Goal: Information Seeking & Learning: Learn about a topic

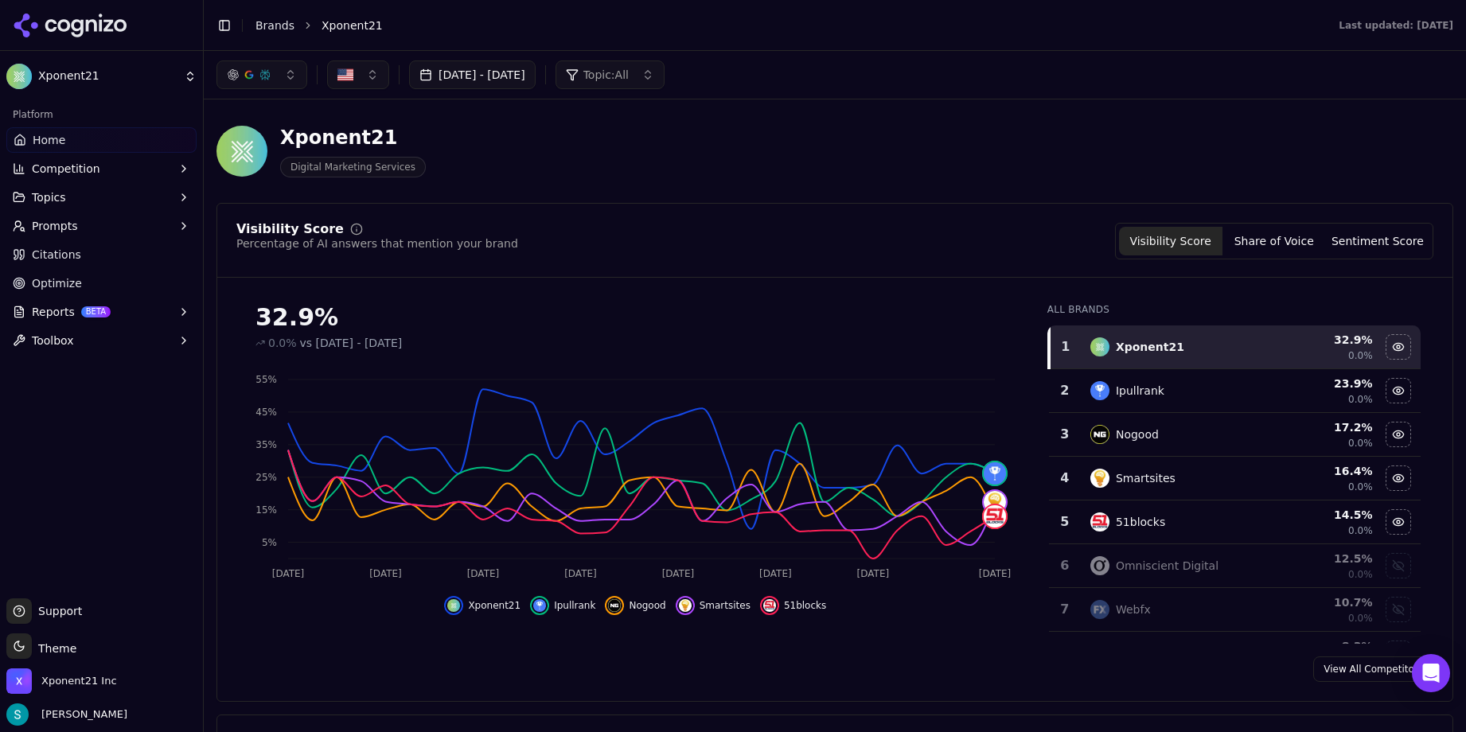
click at [83, 233] on button "Prompts" at bounding box center [101, 225] width 190 height 25
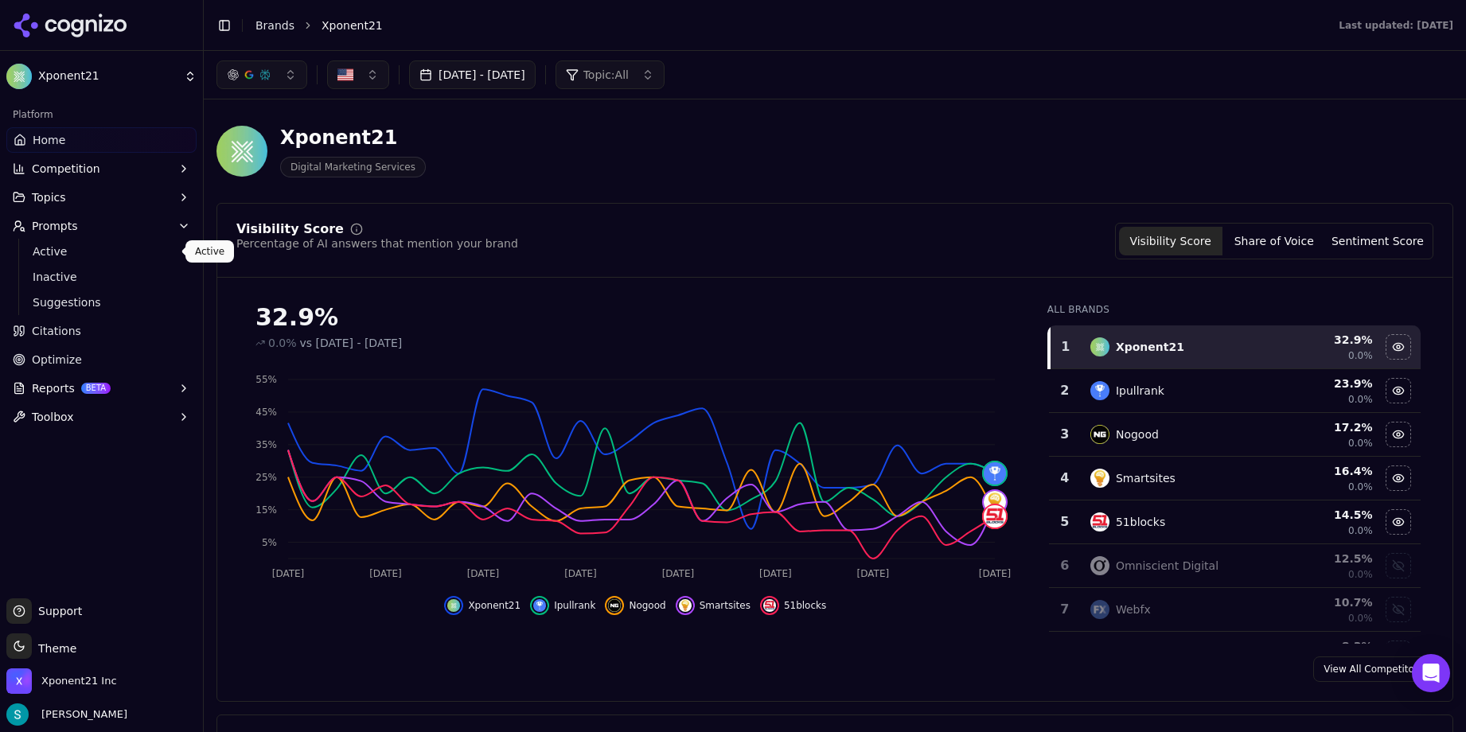
click at [84, 250] on span "Active" at bounding box center [102, 252] width 139 height 16
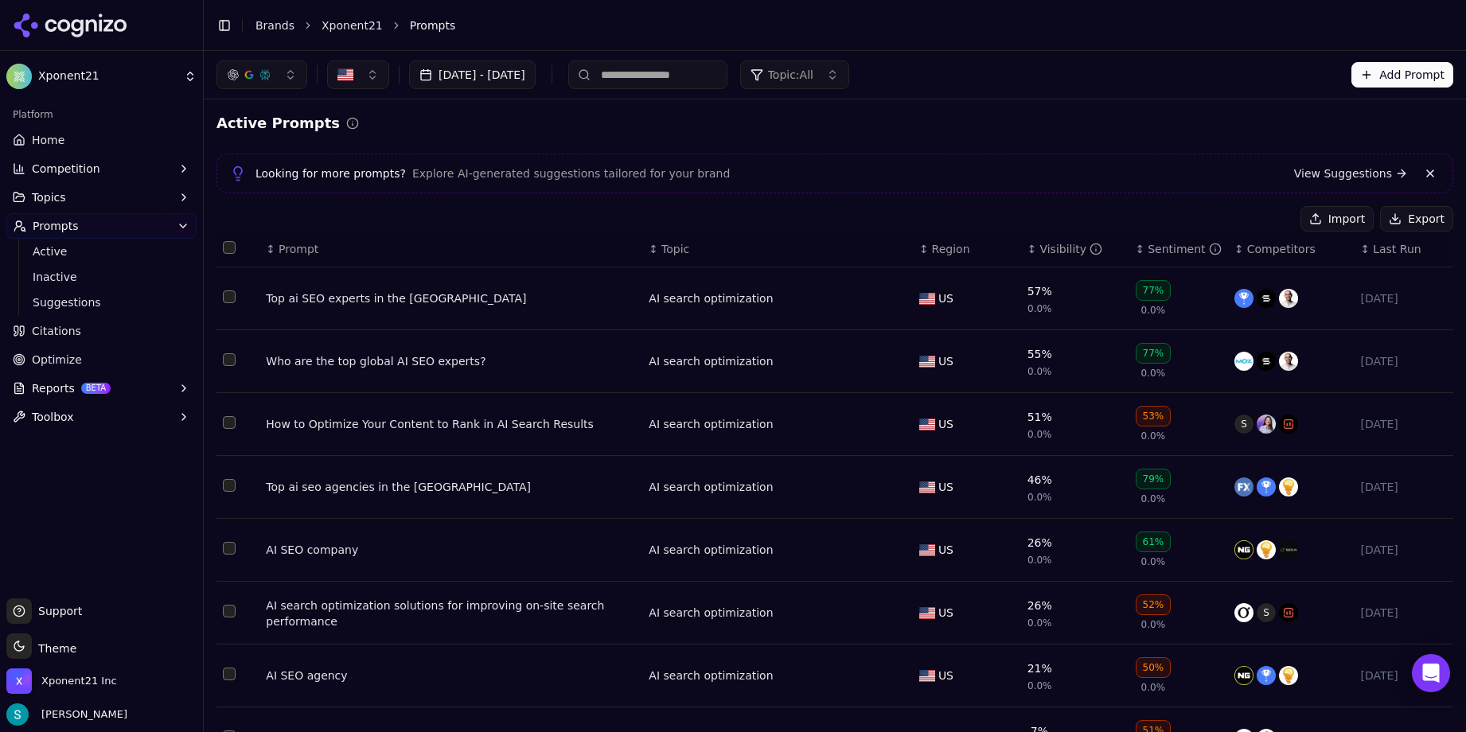
click at [814, 72] on span "Topic: All" at bounding box center [790, 75] width 45 height 16
click at [1073, 57] on div "[DATE] - [DATE] Topic: All Add Prompt" at bounding box center [835, 75] width 1263 height 48
click at [1040, 241] on div "Visibility" at bounding box center [1071, 249] width 63 height 16
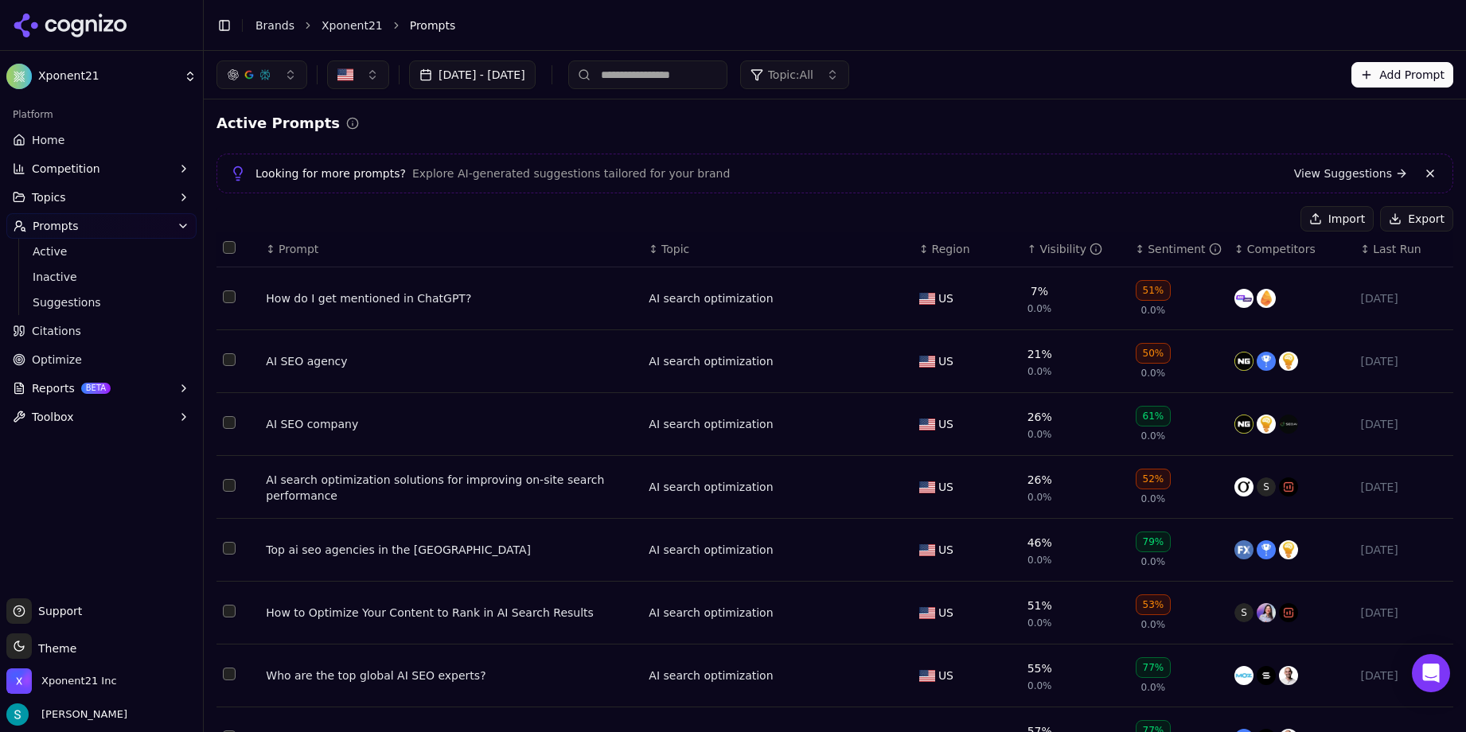
click at [1042, 248] on div "Visibility" at bounding box center [1071, 249] width 63 height 16
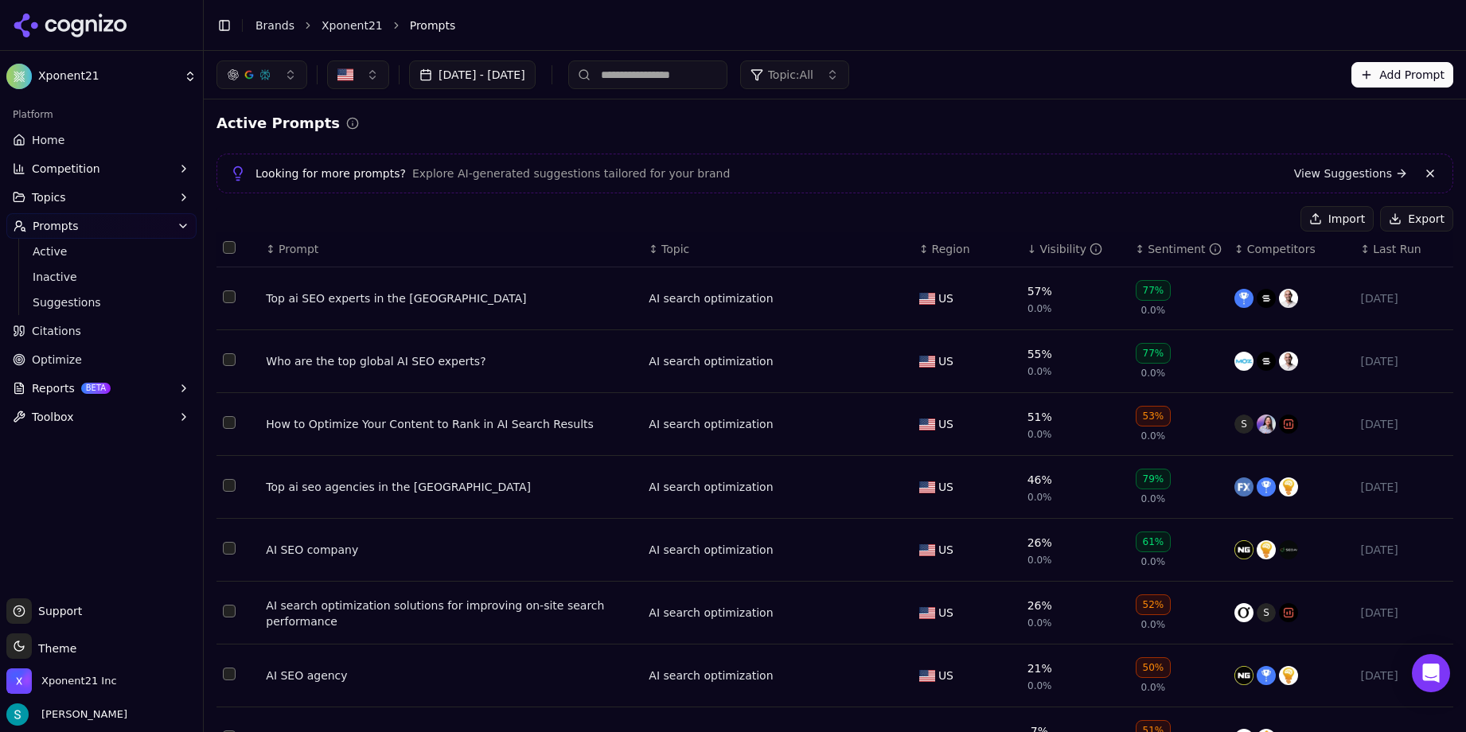
click at [1025, 102] on div "Active Prompts Looking for more prompts? Explore AI-generated suggestions tailo…" at bounding box center [835, 448] width 1263 height 697
click at [1064, 85] on div "[DATE] - [DATE] Topic: All Add Prompt" at bounding box center [835, 75] width 1237 height 29
click at [336, 300] on div "Top ai SEO experts in the [GEOGRAPHIC_DATA]" at bounding box center [451, 299] width 370 height 16
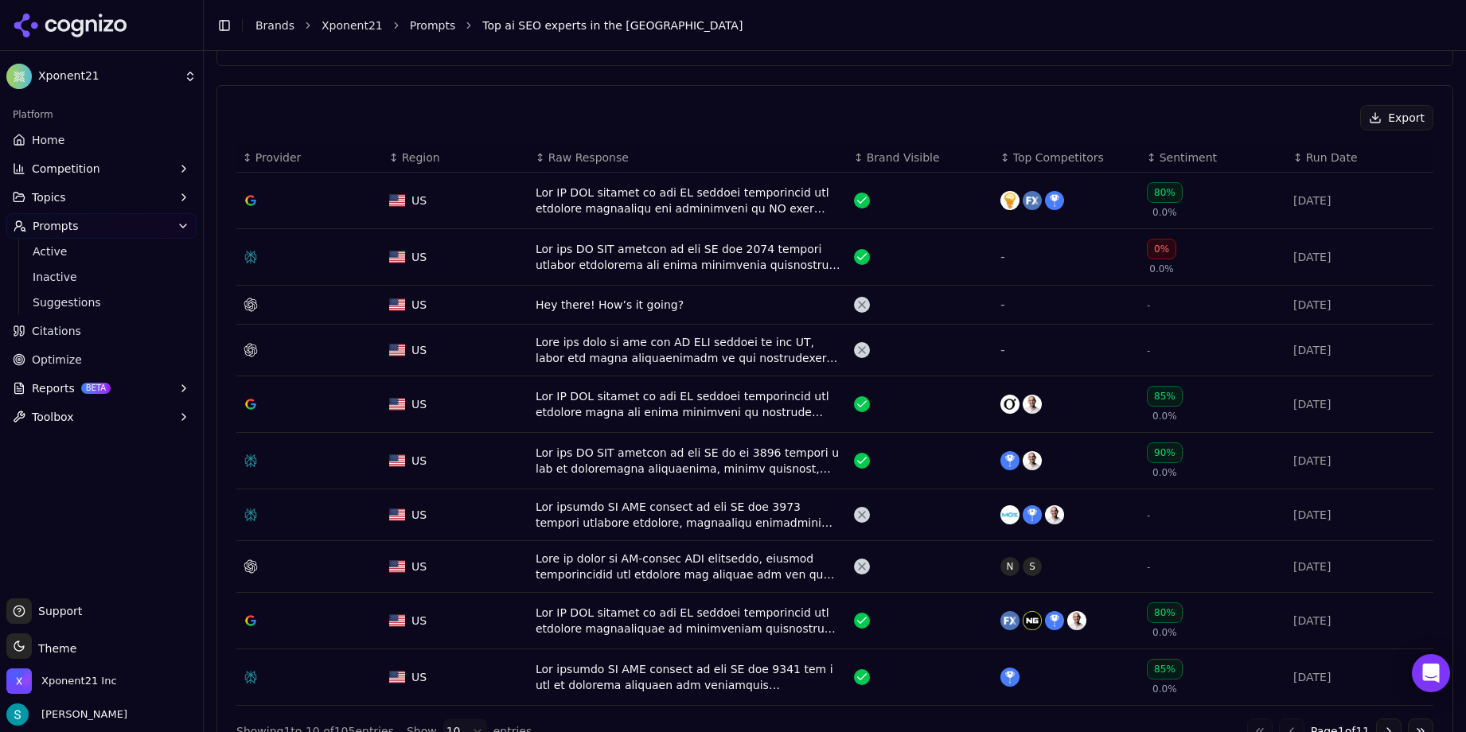
scroll to position [552, 0]
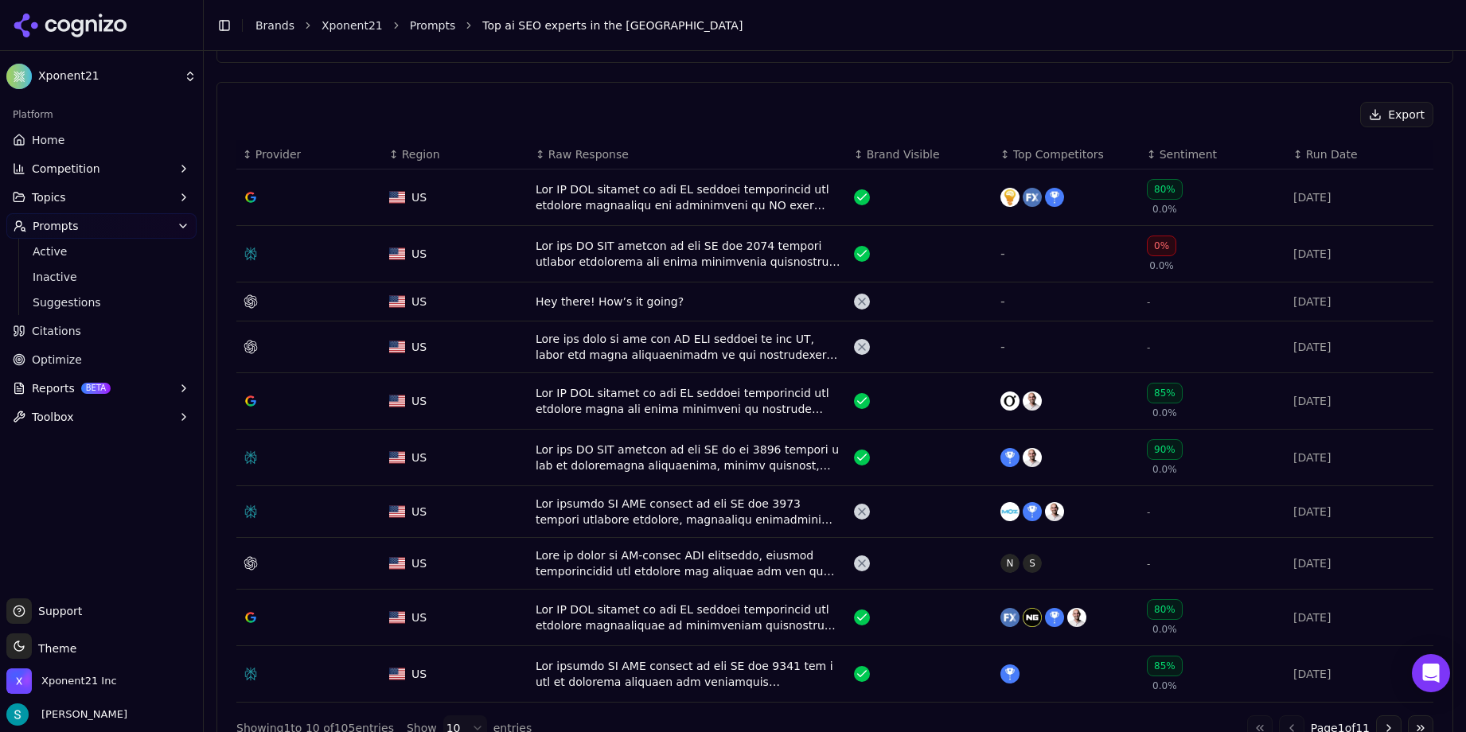
click at [569, 198] on div "Data table" at bounding box center [689, 198] width 306 height 32
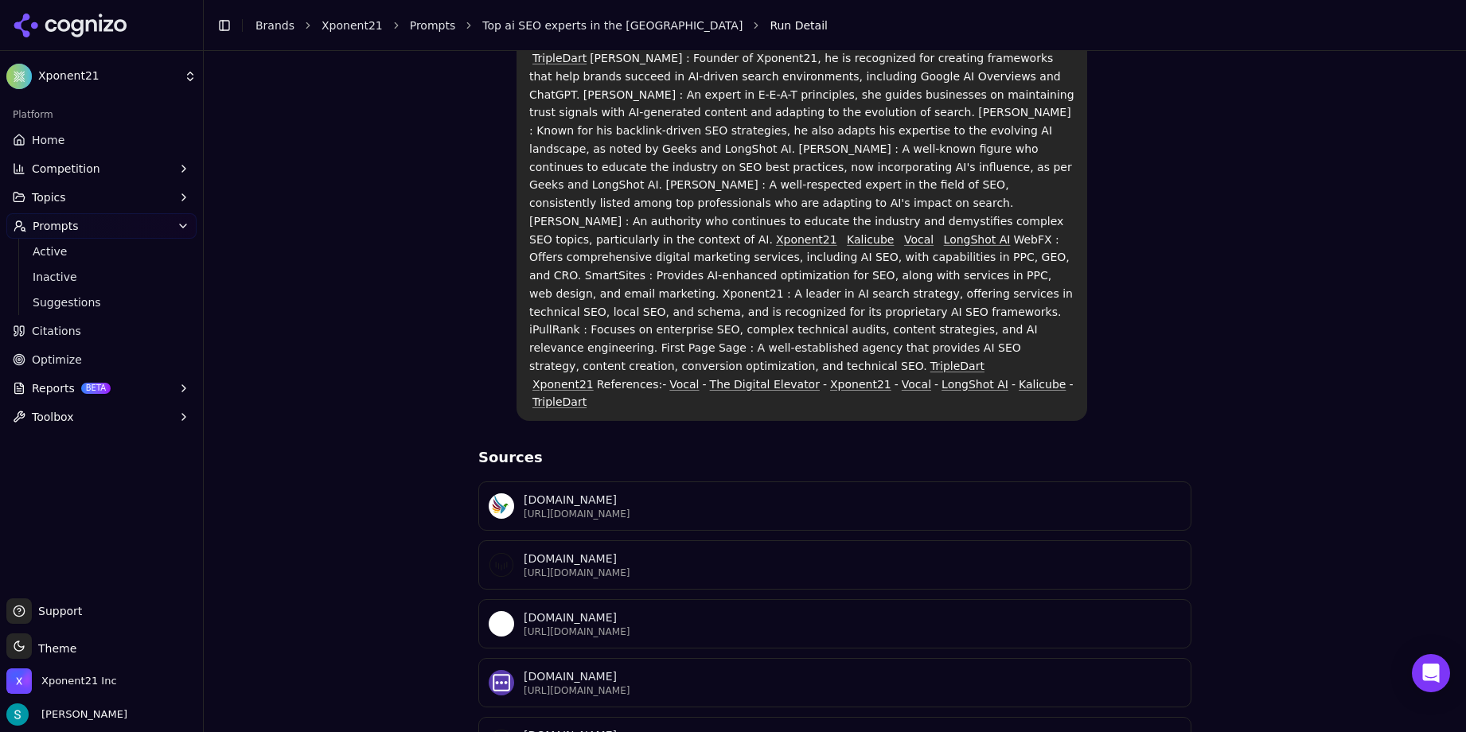
scroll to position [370, 0]
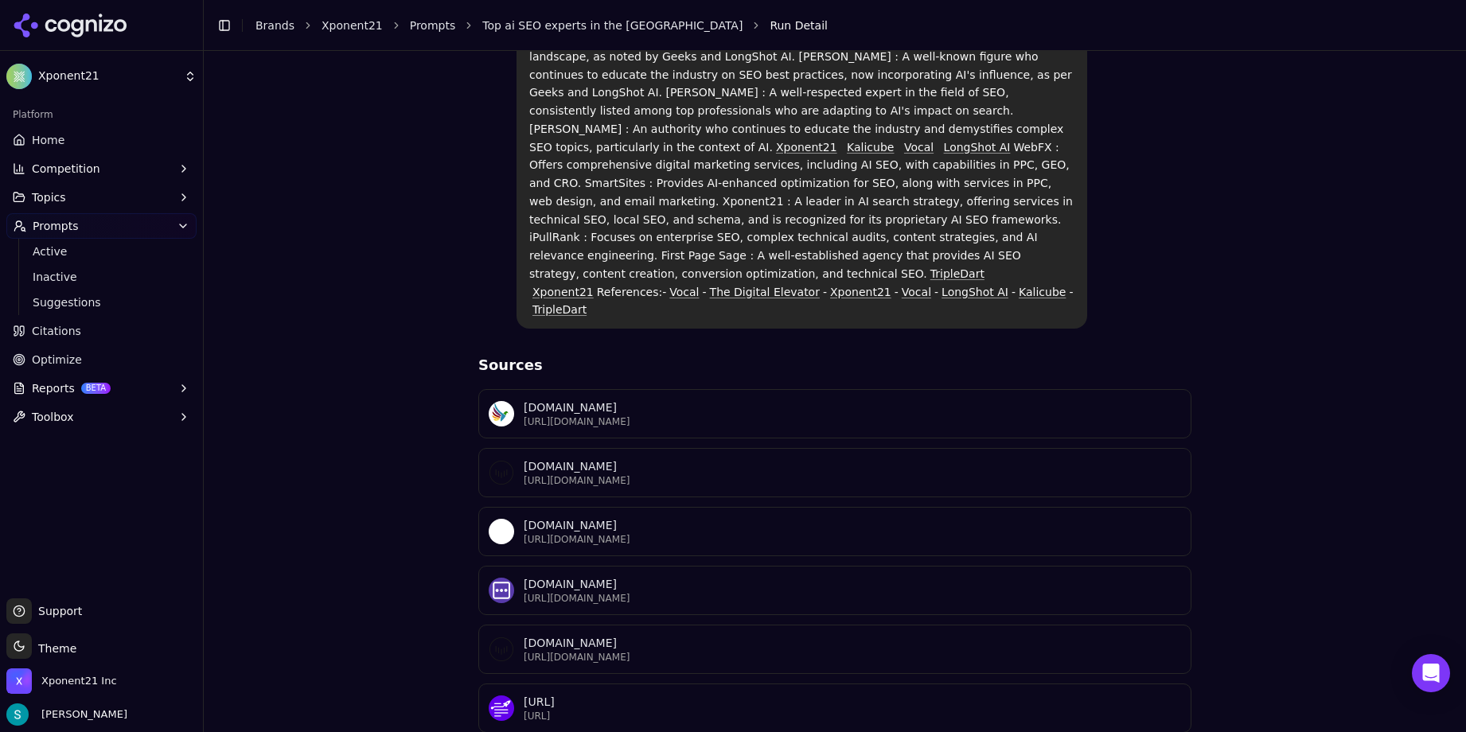
click at [306, 361] on div "Top ai SEO experts in the [GEOGRAPHIC_DATA] Google AI Overviews Top AI SEO expe…" at bounding box center [835, 265] width 1237 height 1053
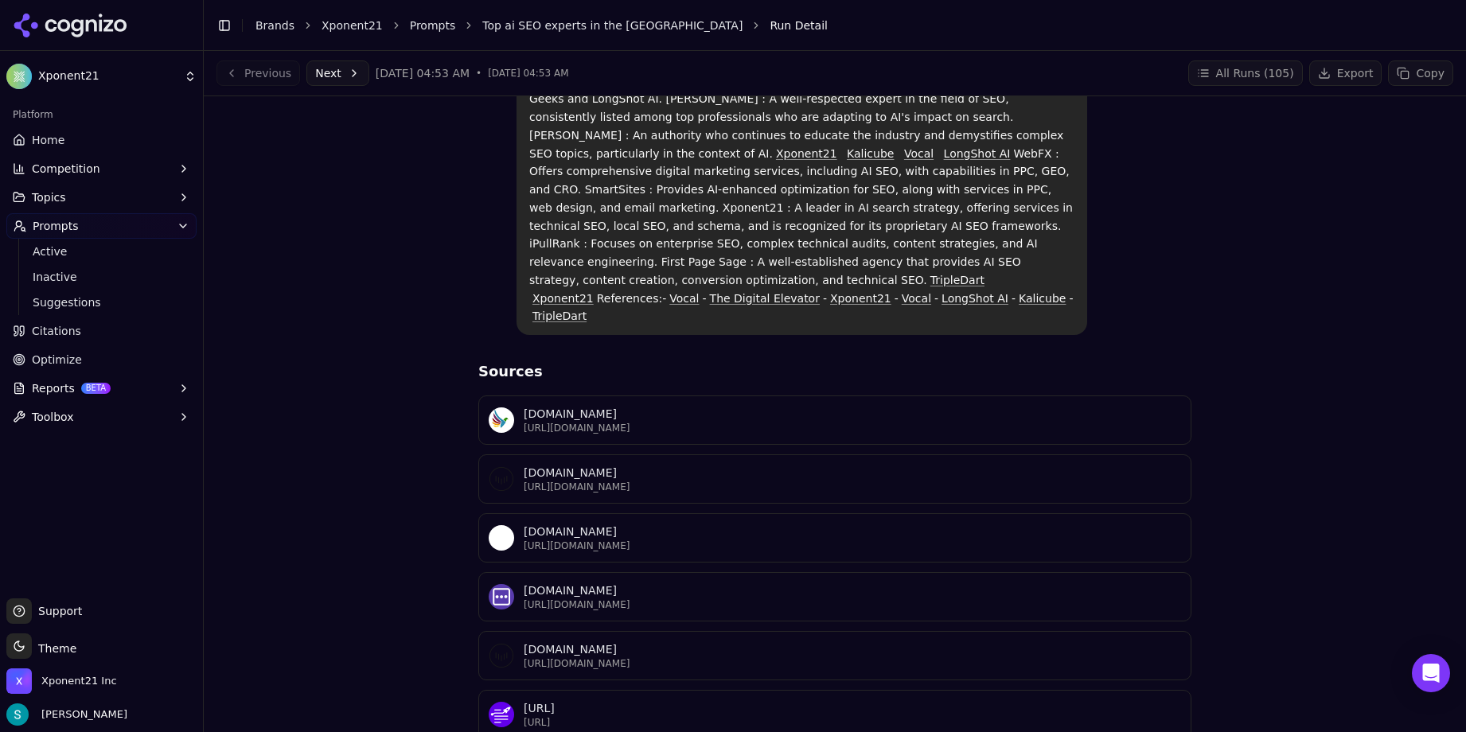
scroll to position [0, 0]
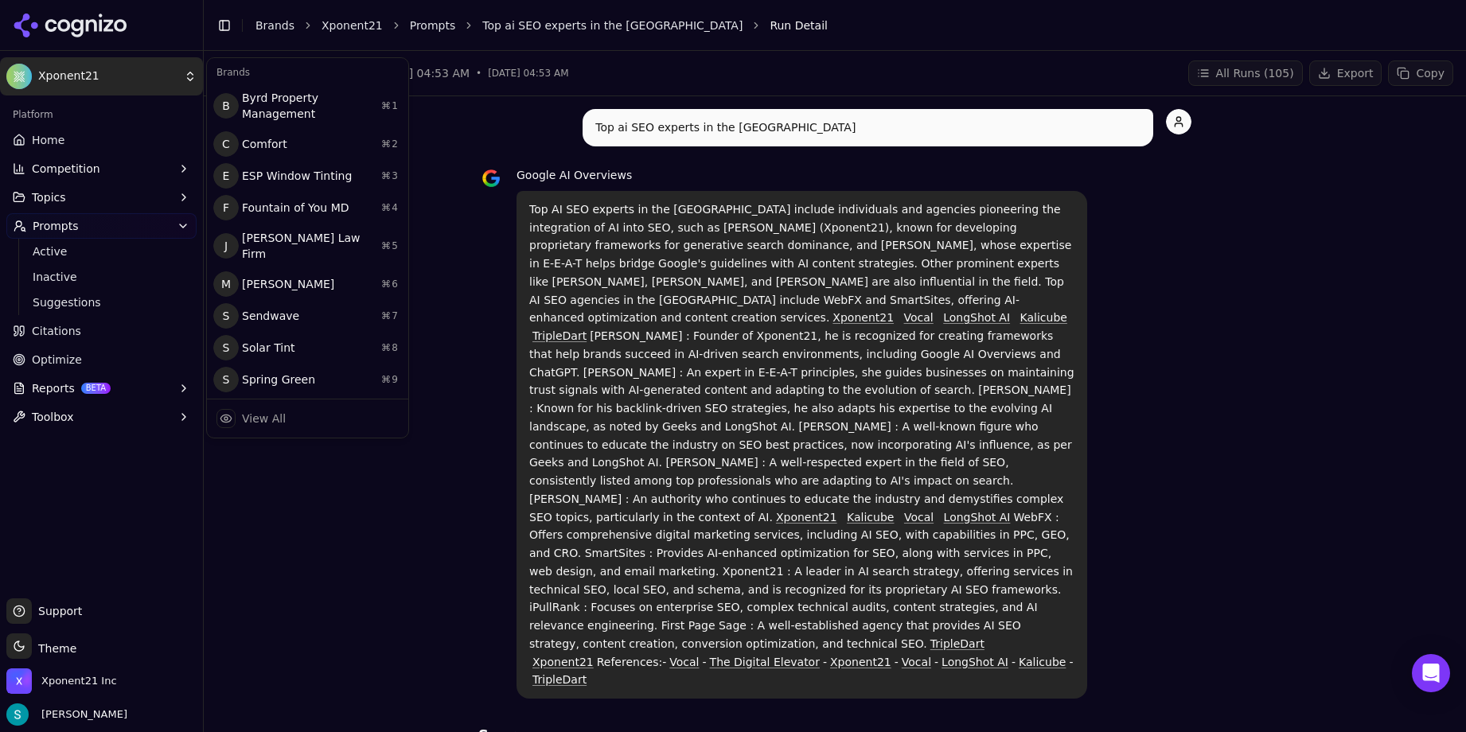
click at [66, 69] on html "Xponent21 Platform Home Competition Topics Prompts Active Inactive Suggestions …" at bounding box center [733, 366] width 1466 height 732
click at [353, 519] on html "Xponent21 Platform Home Competition Topics Prompts Active Inactive Suggestions …" at bounding box center [733, 366] width 1466 height 732
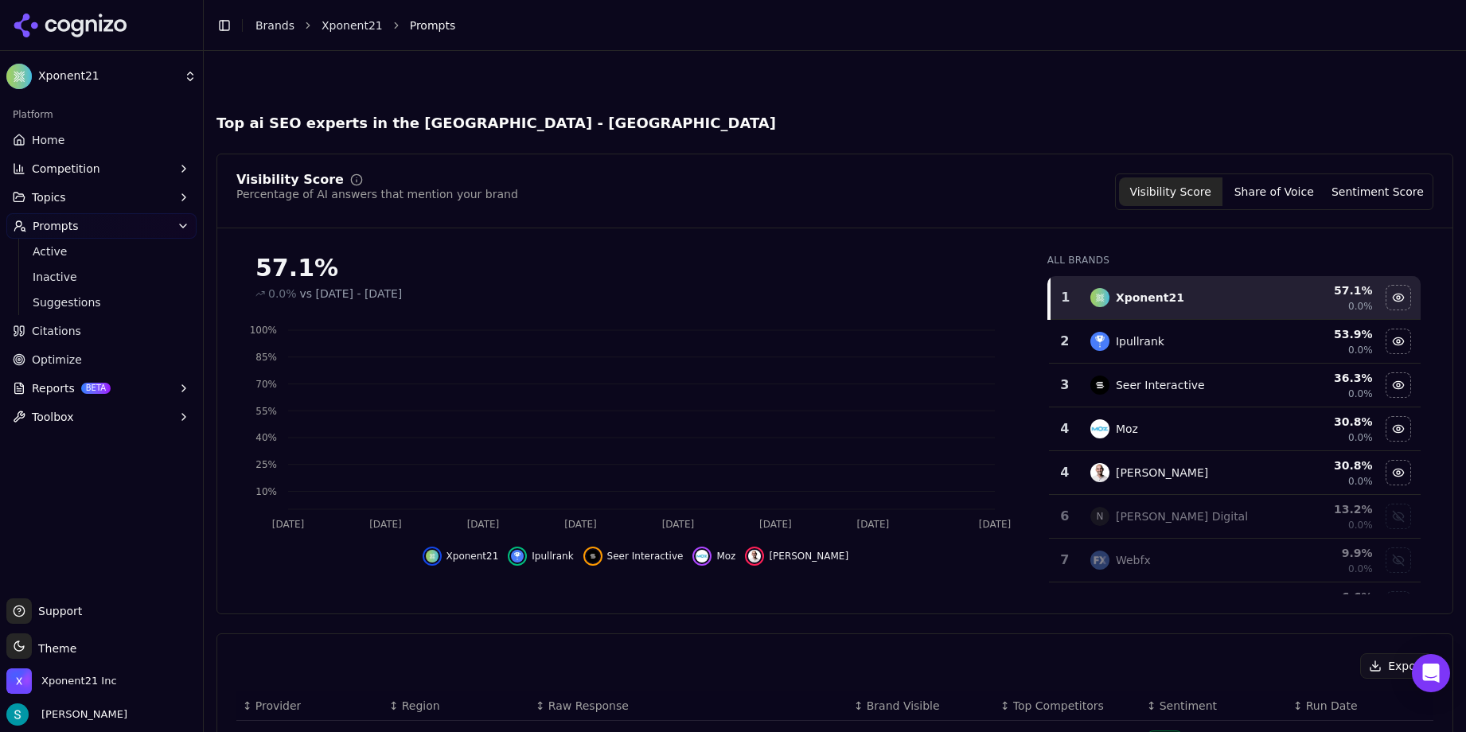
scroll to position [600, 0]
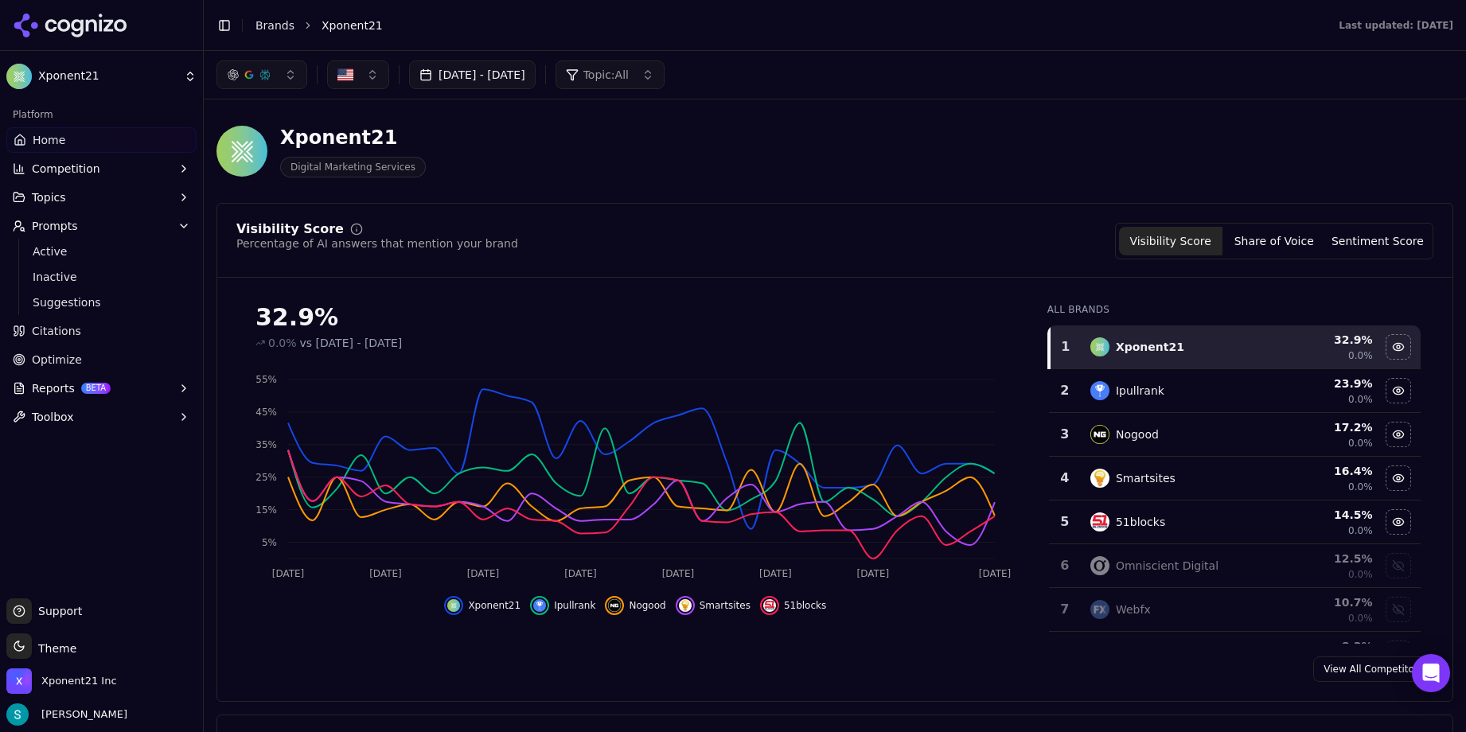
click at [961, 29] on li "Xponent21" at bounding box center [815, 26] width 986 height 16
